Goal: Navigation & Orientation: Find specific page/section

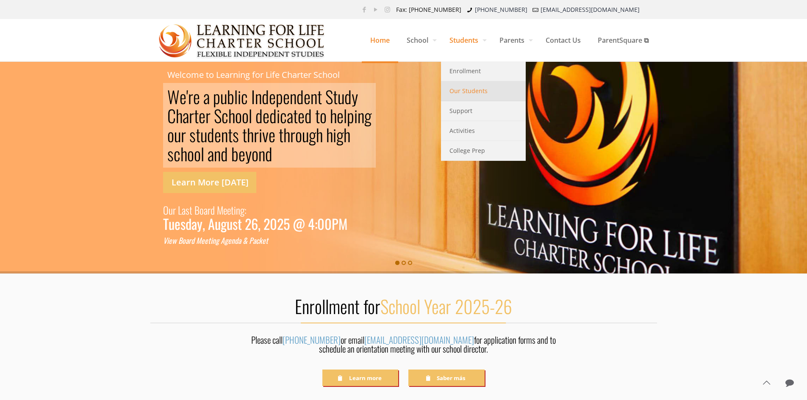
click at [460, 88] on span "Our Students" at bounding box center [468, 91] width 38 height 11
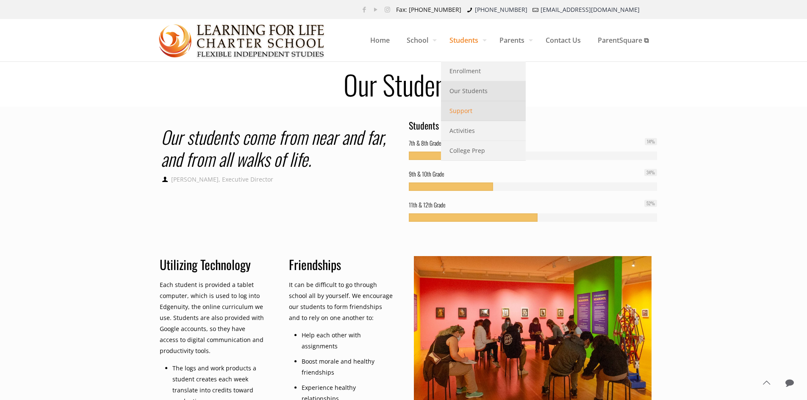
click at [468, 116] on link "Support" at bounding box center [483, 111] width 85 height 20
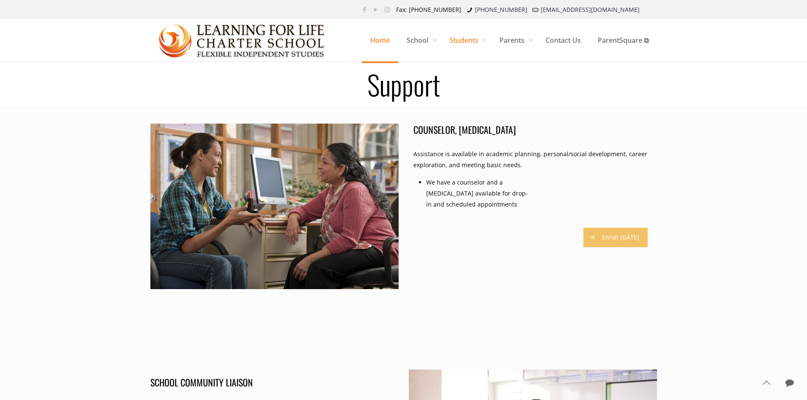
click at [380, 46] on span "Home" at bounding box center [380, 40] width 36 height 25
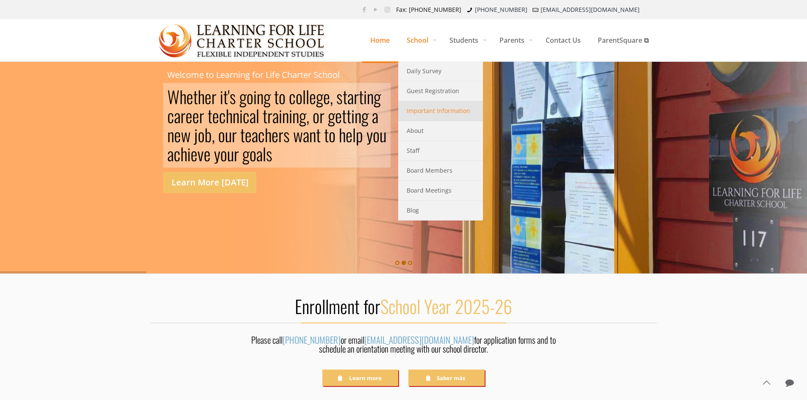
click at [413, 111] on span "Important Information" at bounding box center [439, 110] width 64 height 11
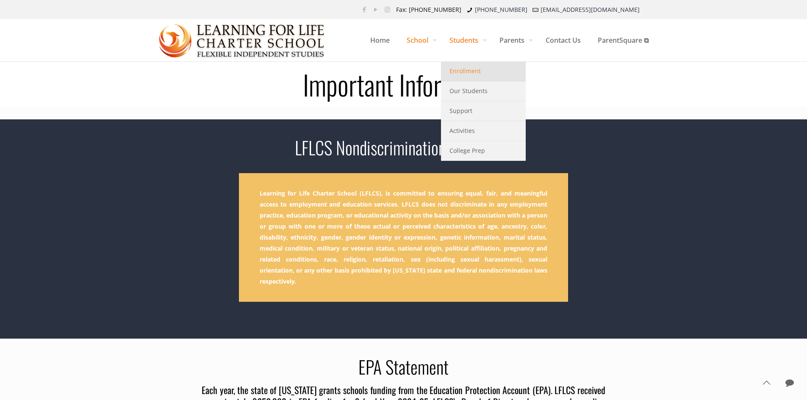
click at [461, 71] on span "Enrollment" at bounding box center [464, 71] width 31 height 11
